Goal: Transaction & Acquisition: Purchase product/service

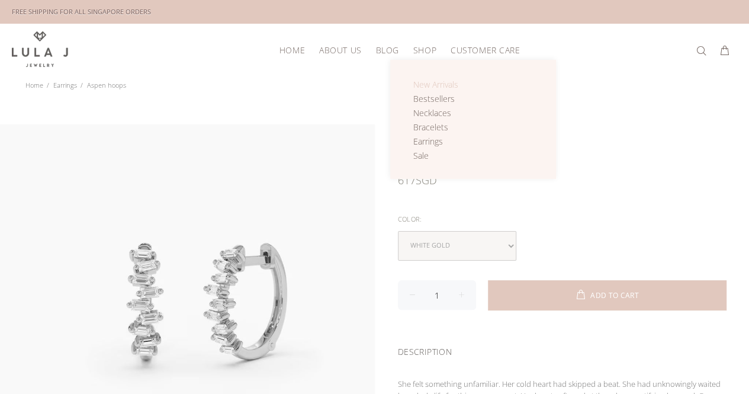
click at [425, 85] on span "New Arrivals" at bounding box center [435, 84] width 45 height 11
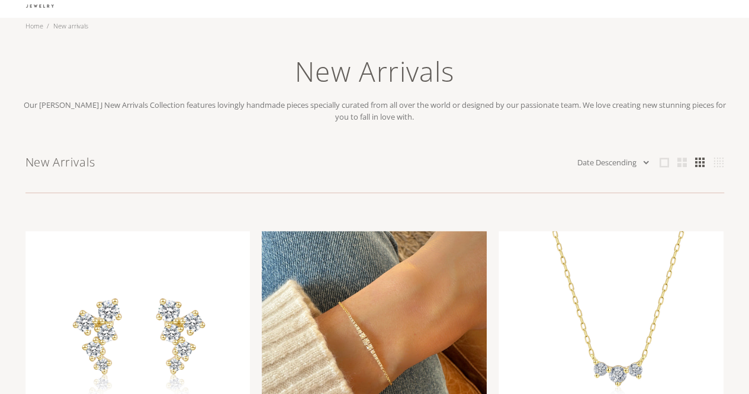
scroll to position [178, 0]
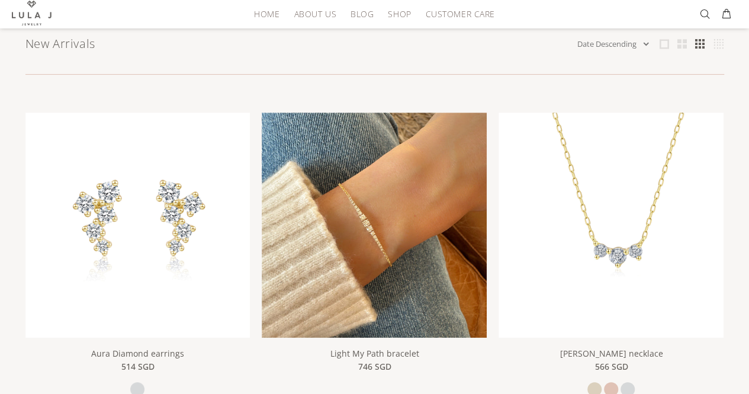
click at [373, 270] on img at bounding box center [374, 224] width 225 height 225
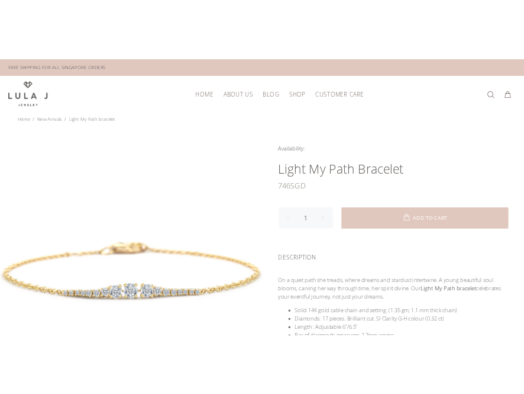
scroll to position [59, 0]
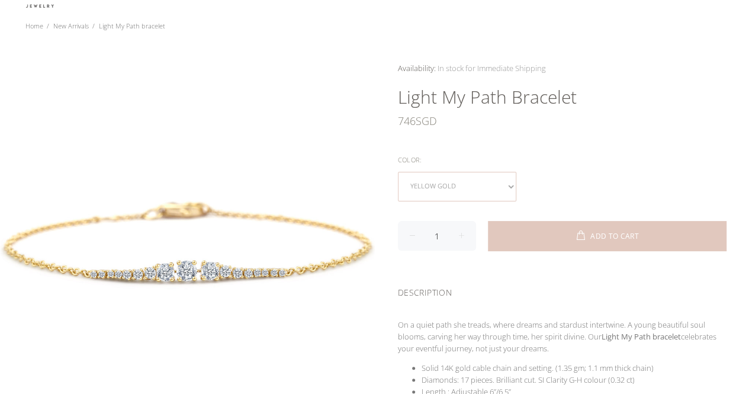
click at [460, 173] on select "yellow gold rose gold white gold" at bounding box center [457, 187] width 118 height 30
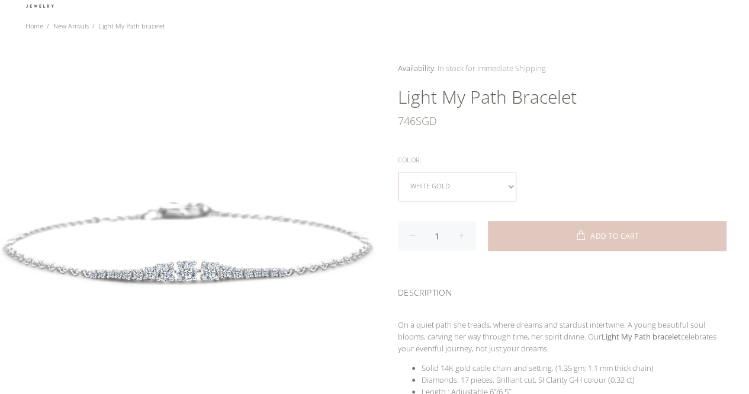
click at [453, 182] on select "yellow gold rose gold white gold" at bounding box center [457, 187] width 118 height 30
